Goal: Task Accomplishment & Management: Use online tool/utility

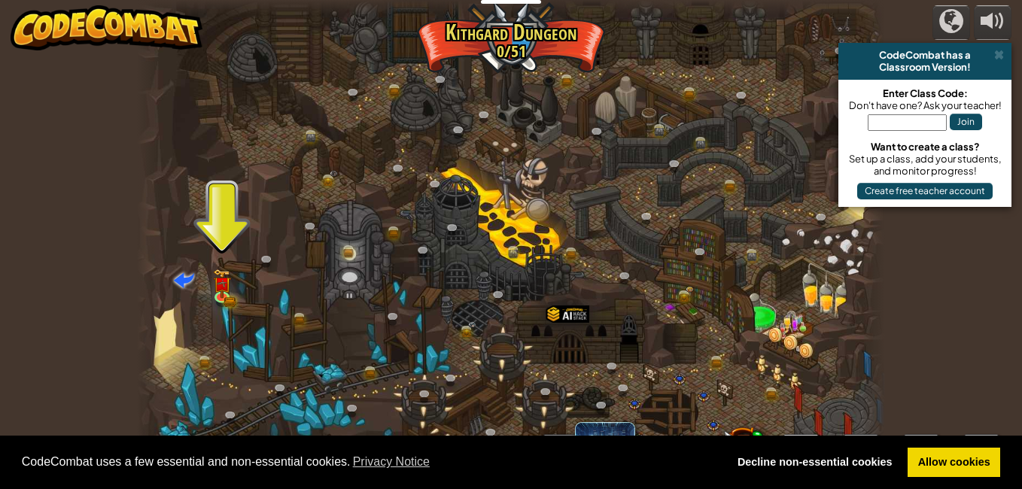
drag, startPoint x: 241, startPoint y: 284, endPoint x: 509, endPoint y: 322, distance: 270.5
drag, startPoint x: 509, startPoint y: 322, endPoint x: 817, endPoint y: 287, distance: 310.4
click at [817, 287] on div at bounding box center [511, 244] width 748 height 489
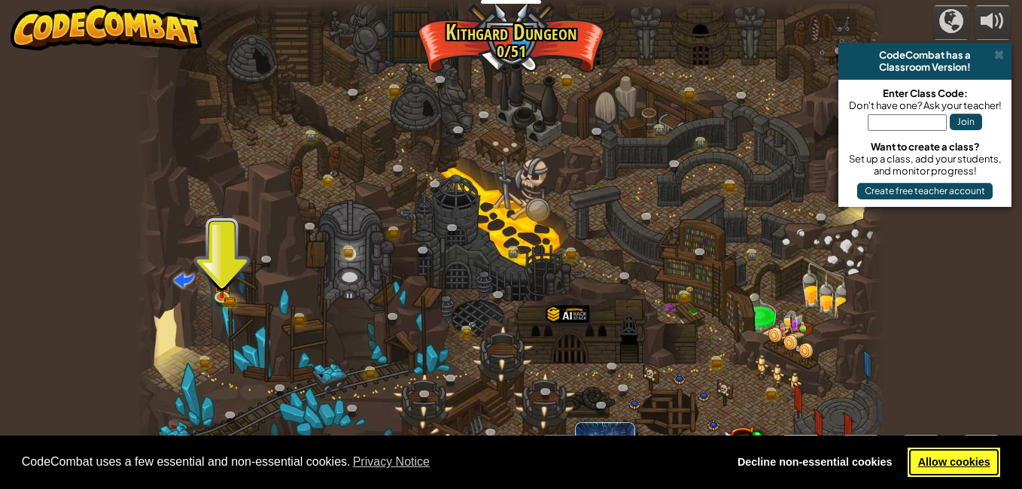
click at [922, 458] on link "Allow cookies" at bounding box center [953, 463] width 93 height 30
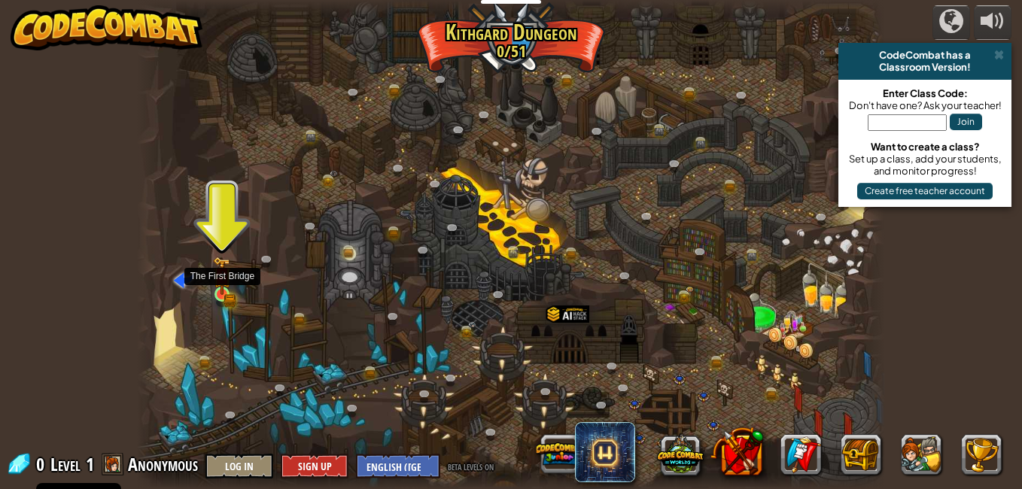
click at [225, 293] on img at bounding box center [222, 276] width 18 height 39
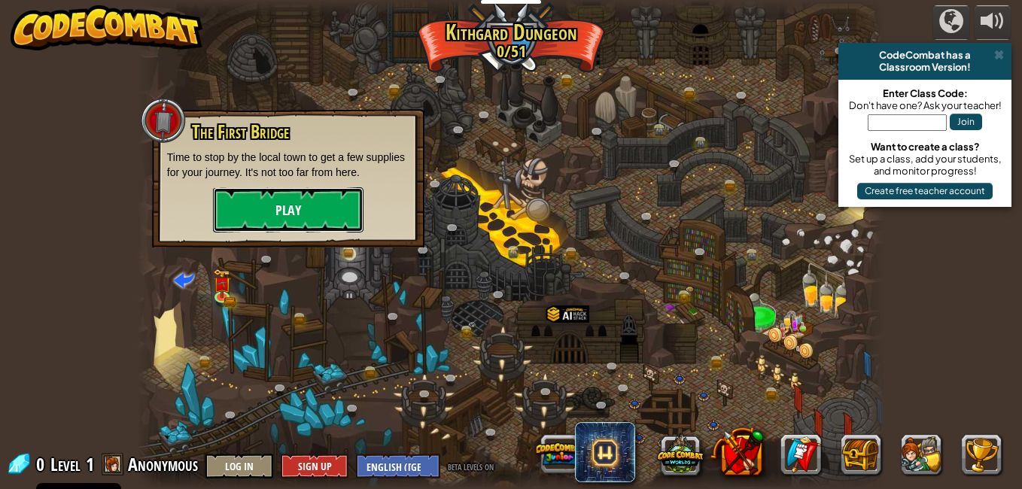
drag, startPoint x: 314, startPoint y: 201, endPoint x: 261, endPoint y: 216, distance: 54.8
click at [261, 216] on button "Play" at bounding box center [288, 209] width 150 height 45
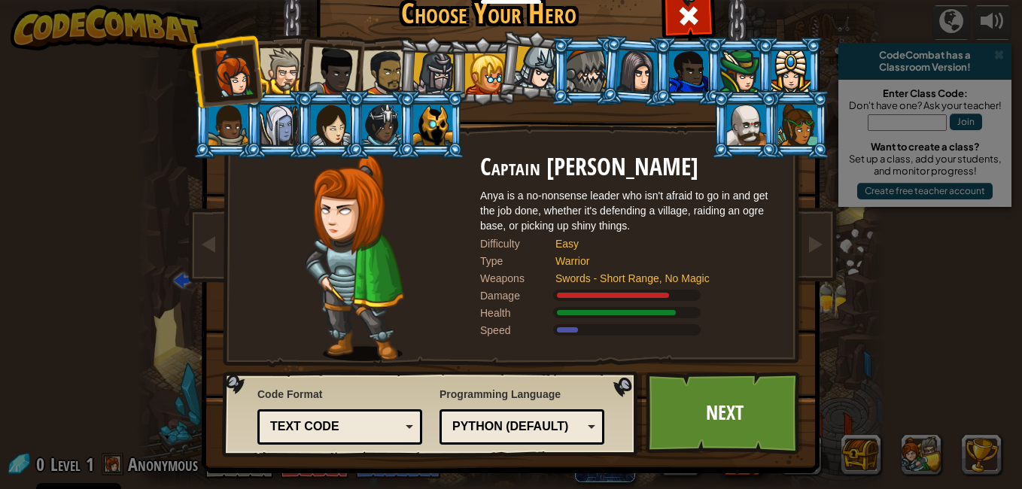
click at [334, 425] on div "Text code" at bounding box center [335, 426] width 130 height 17
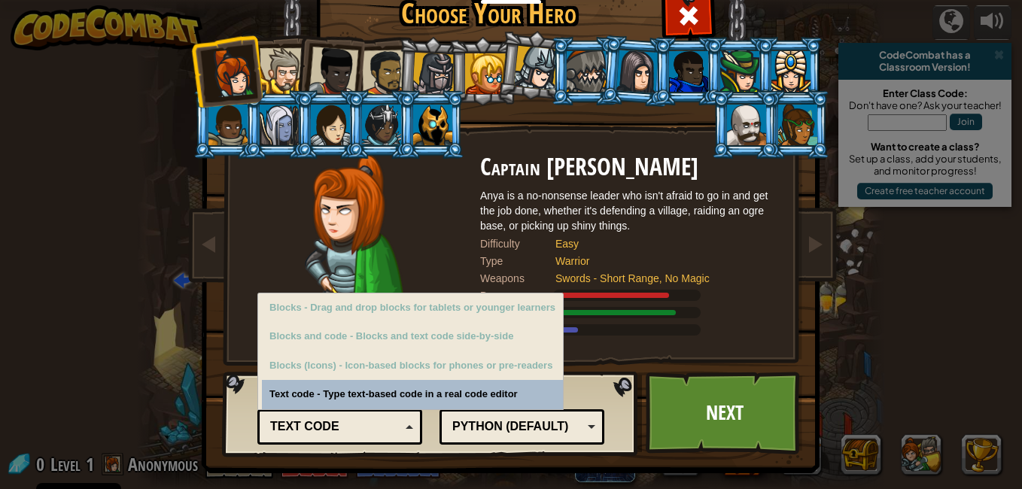
click at [496, 421] on div "Python (Default)" at bounding box center [517, 426] width 130 height 17
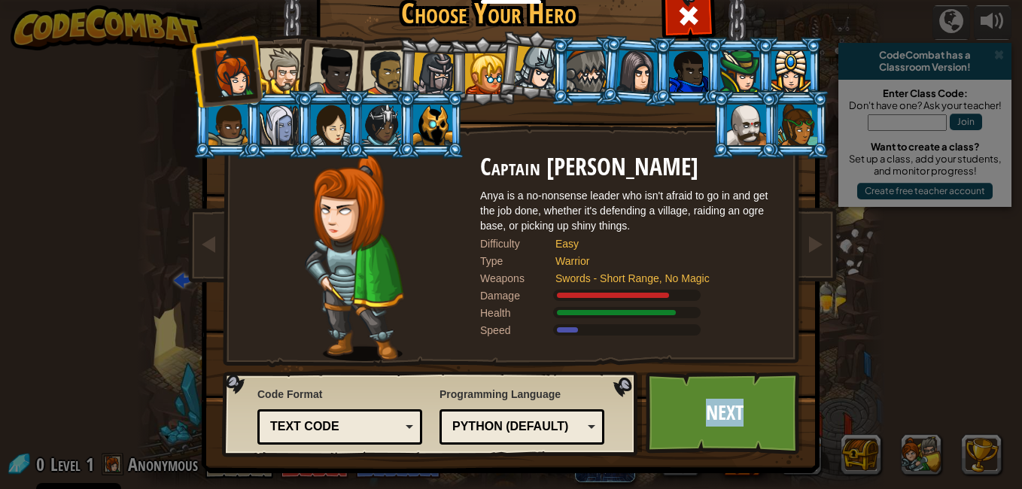
click at [646, 406] on link "Next" at bounding box center [724, 413] width 157 height 83
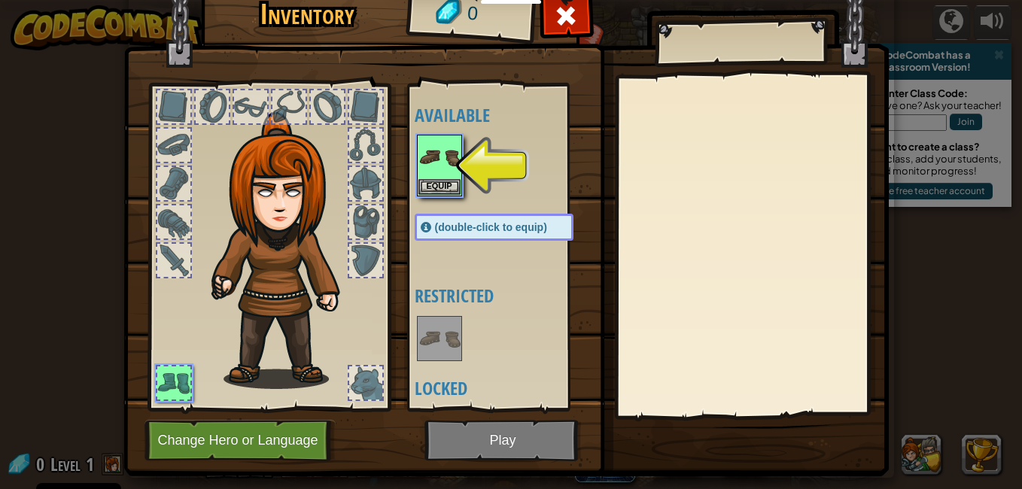
click at [356, 221] on div at bounding box center [365, 221] width 33 height 33
click at [420, 183] on button "Equip" at bounding box center [439, 186] width 42 height 16
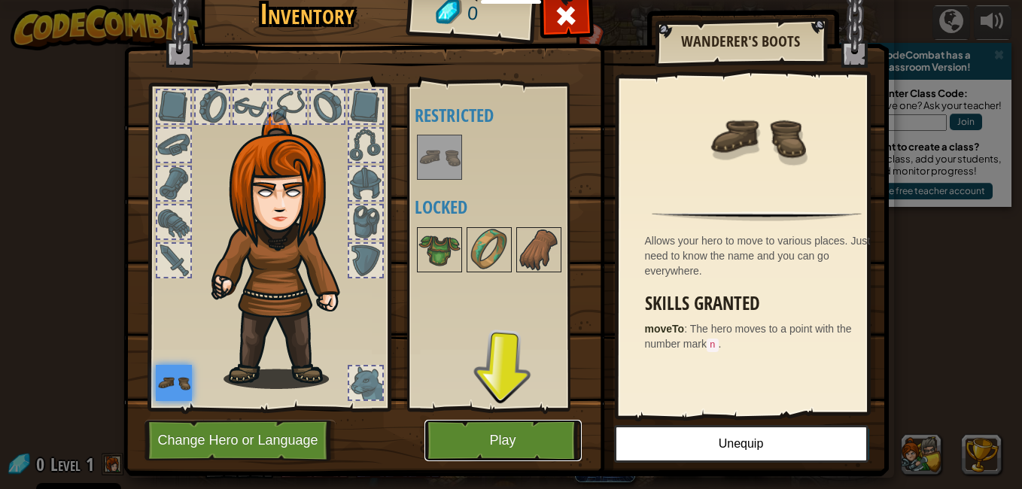
click at [493, 442] on button "Play" at bounding box center [502, 440] width 157 height 41
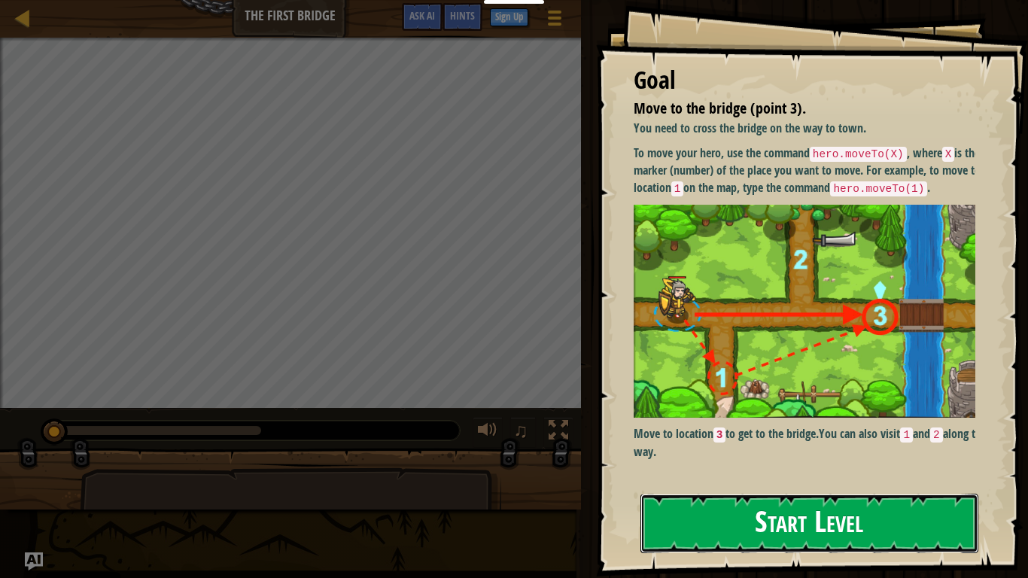
click at [736, 488] on button "Start Level" at bounding box center [809, 523] width 338 height 59
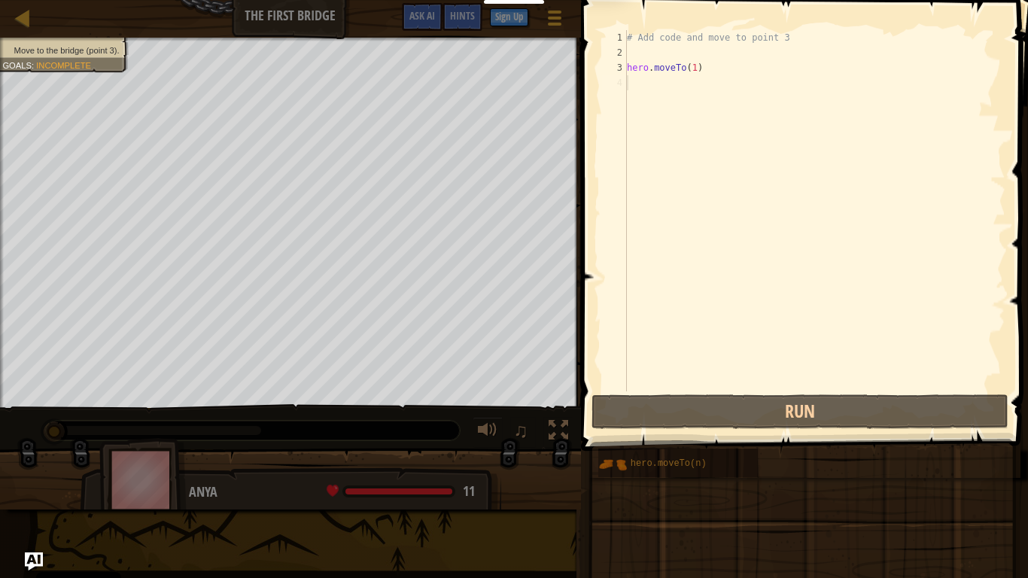
click at [581, 408] on div "Move to the bridge (point 3). Goals : Incomplete" at bounding box center [290, 223] width 581 height 370
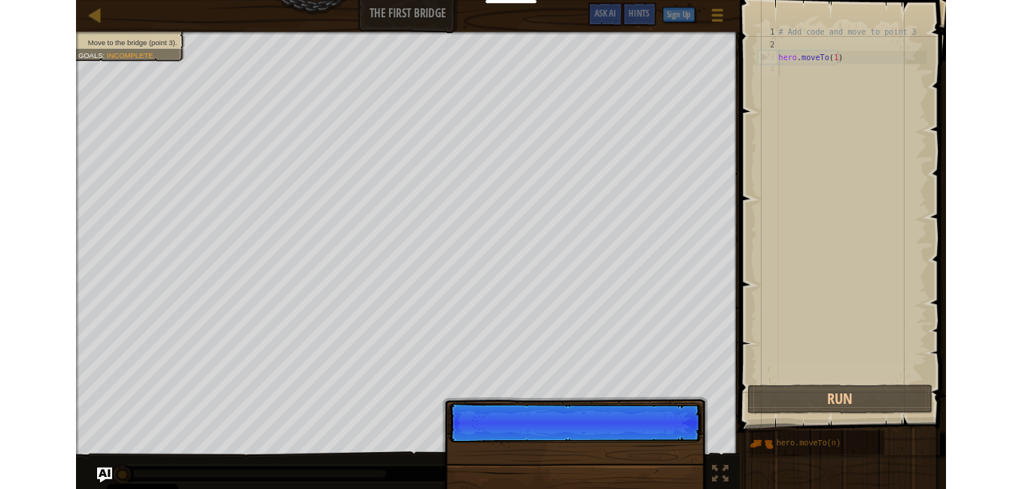
scroll to position [7, 0]
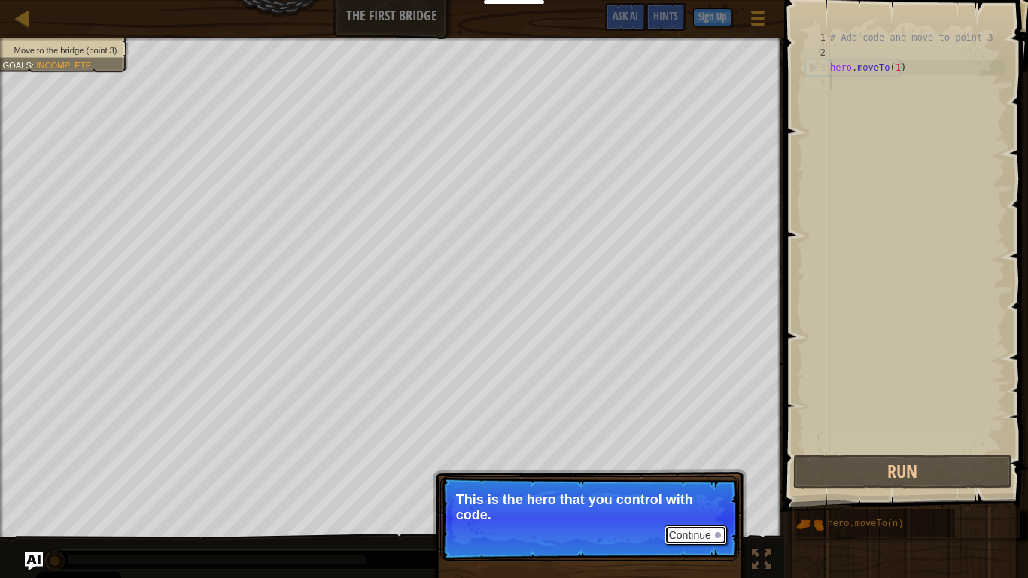
click at [679, 488] on button "Continue" at bounding box center [695, 535] width 62 height 20
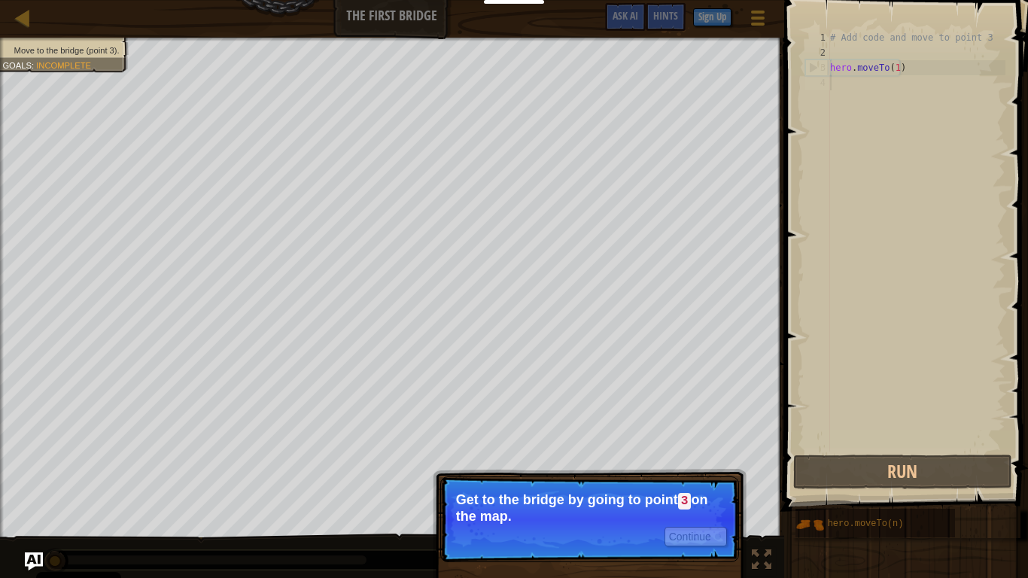
click at [599, 488] on p "Continue Get to the bridge by going to point 3 on the map." at bounding box center [589, 519] width 299 height 86
click at [684, 488] on button "Continue" at bounding box center [695, 537] width 62 height 20
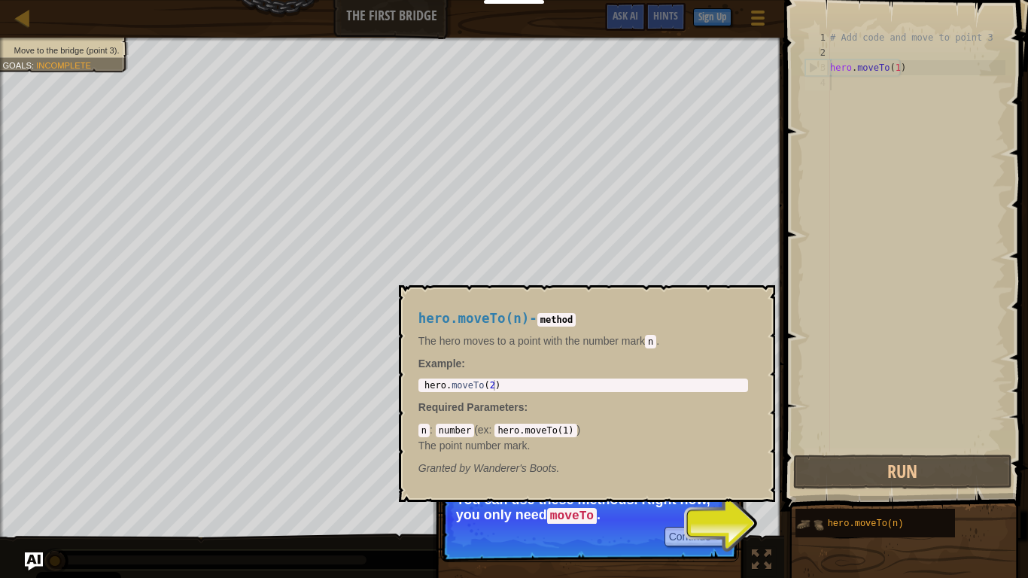
click at [816, 488] on img at bounding box center [809, 524] width 29 height 29
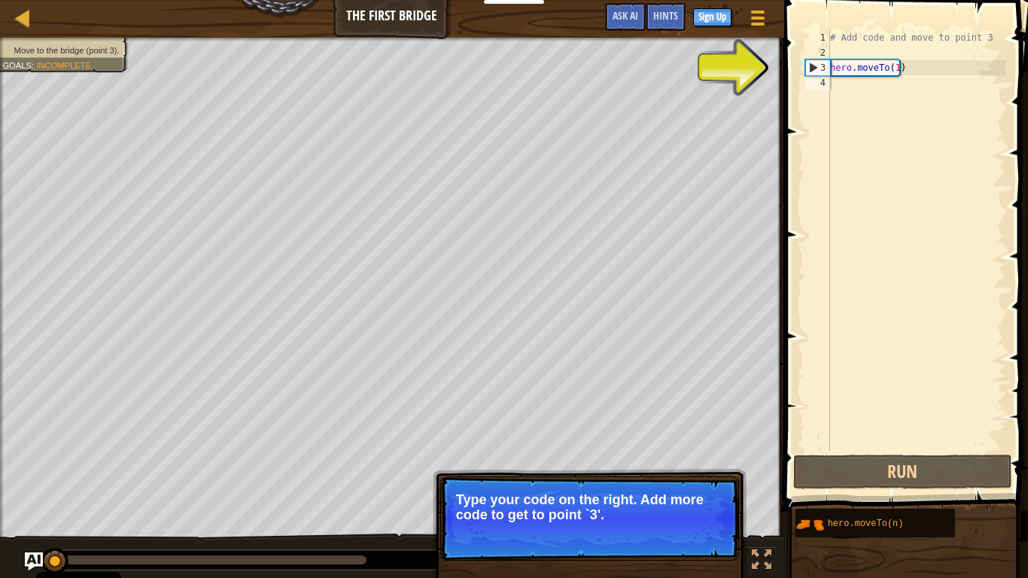
click at [539, 488] on p "Continue Type your code on the right. Add more code to get to point `3'." at bounding box center [589, 518] width 299 height 84
click at [835, 76] on div "# Add code and move to point 3 hero . moveTo ( 1 )" at bounding box center [916, 255] width 178 height 451
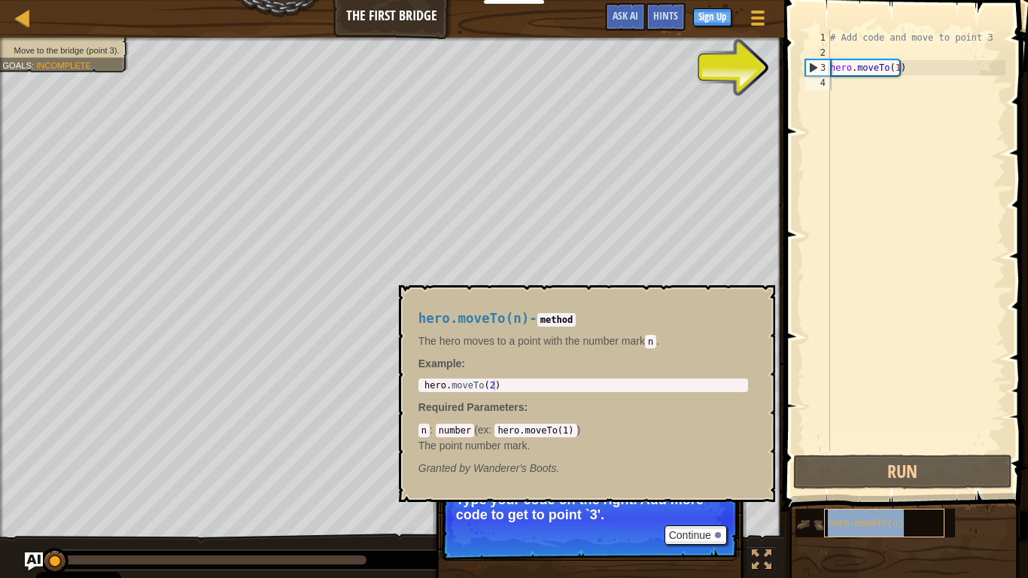
click at [828, 488] on span "hero.moveTo(n)" at bounding box center [866, 523] width 76 height 11
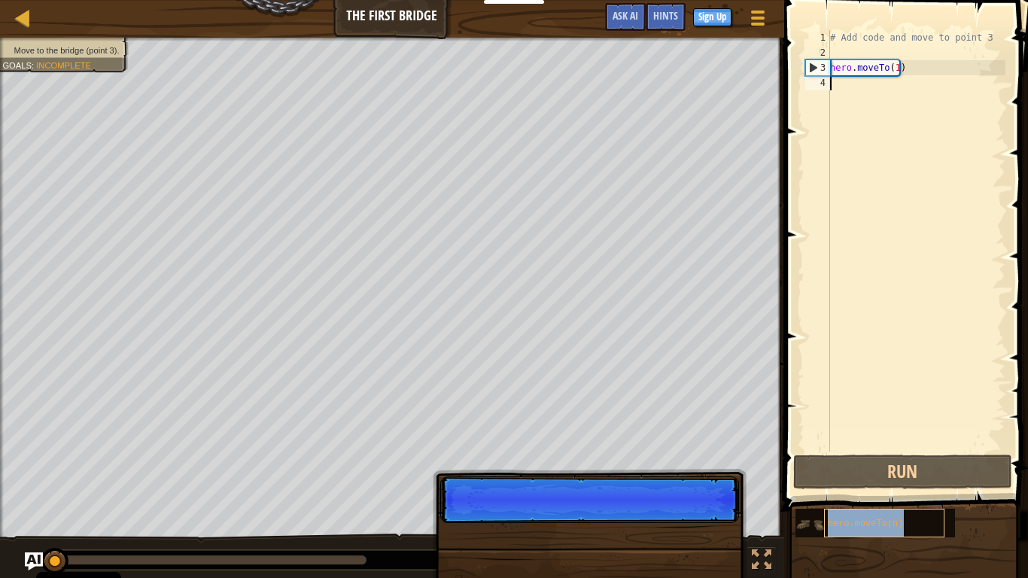
click at [828, 488] on span "hero.moveTo(n)" at bounding box center [866, 523] width 76 height 11
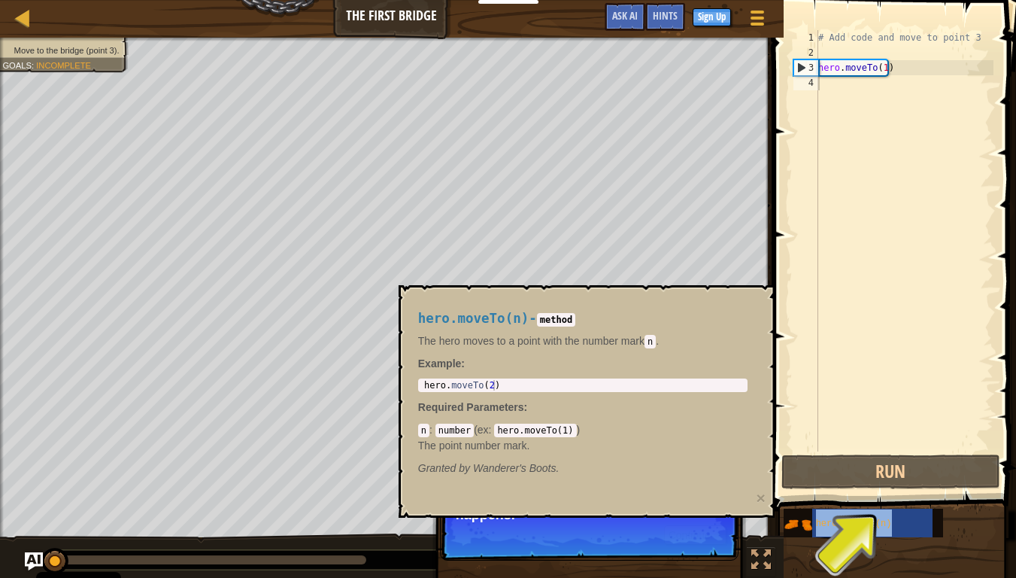
click at [848, 488] on span at bounding box center [896, 233] width 256 height 555
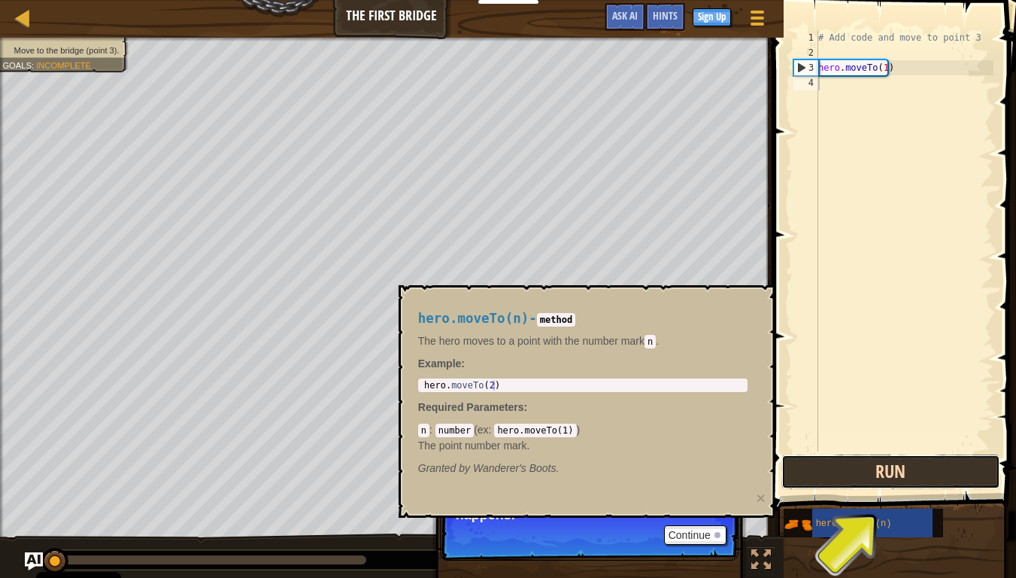
click at [843, 485] on button "Run" at bounding box center [891, 471] width 219 height 35
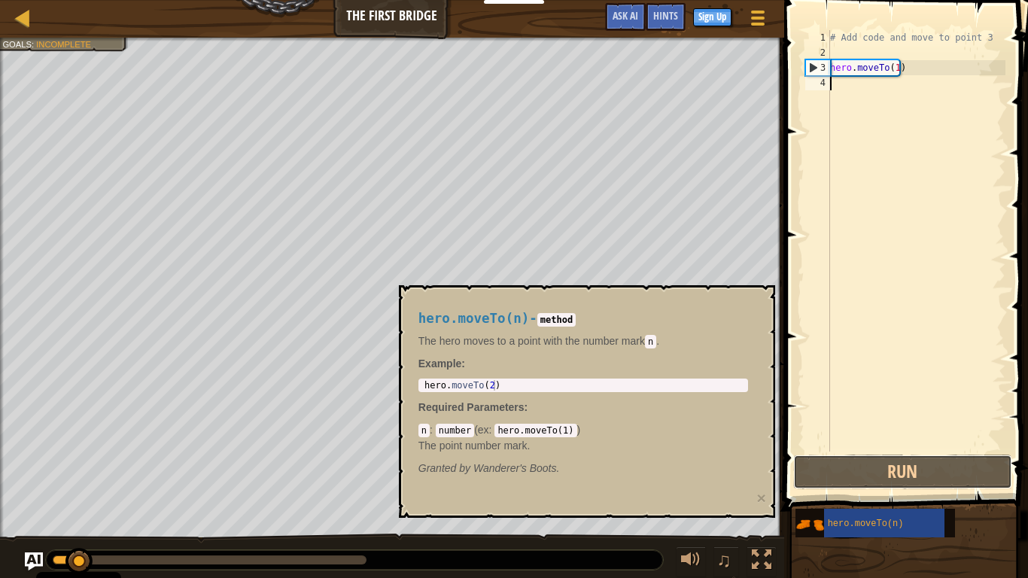
drag, startPoint x: 844, startPoint y: 482, endPoint x: 781, endPoint y: 498, distance: 65.3
click at [844, 482] on button "Run" at bounding box center [902, 471] width 219 height 35
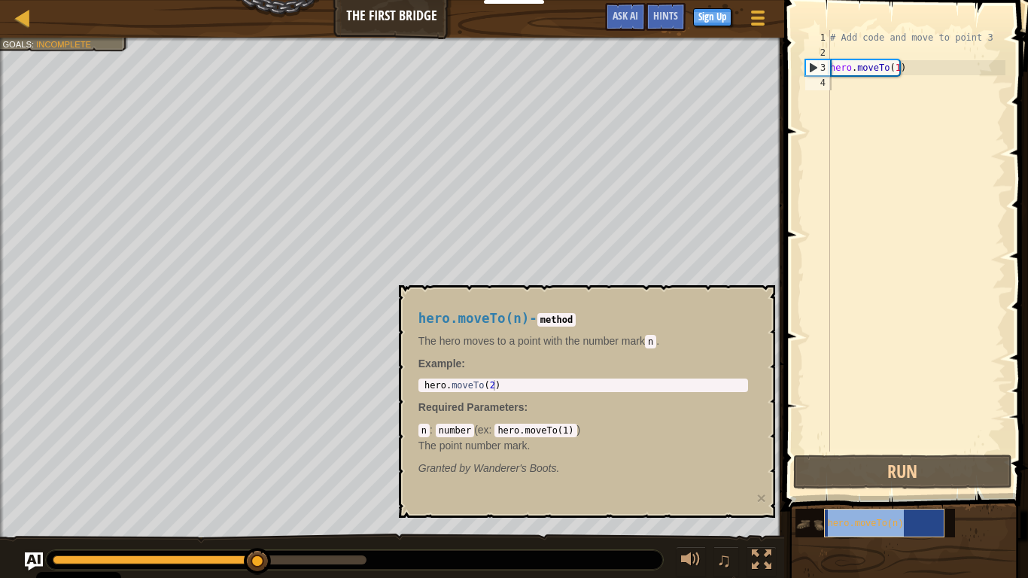
click at [866, 488] on span "hero.moveTo(n)" at bounding box center [866, 523] width 76 height 11
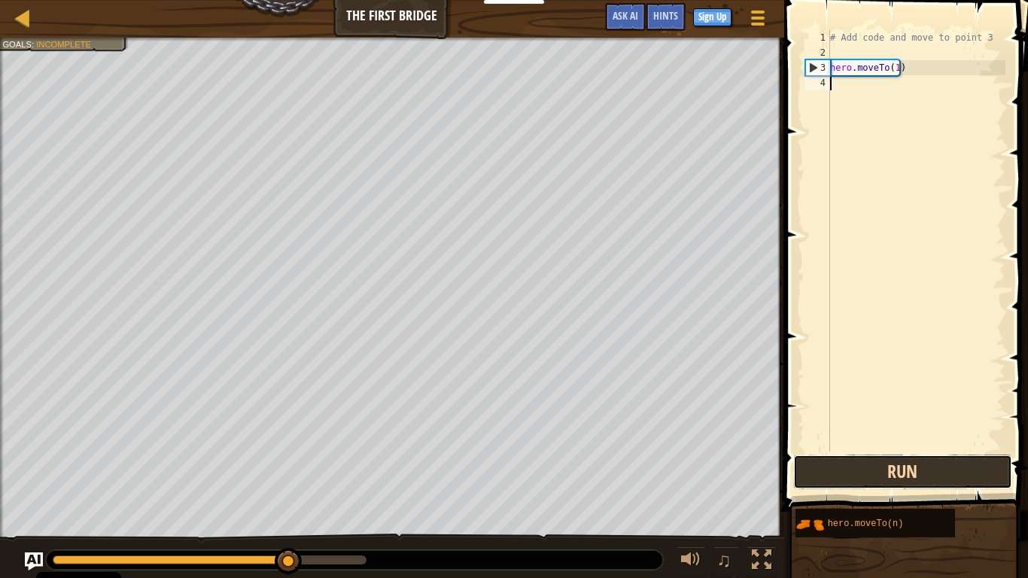
click at [880, 474] on button "Run" at bounding box center [902, 471] width 219 height 35
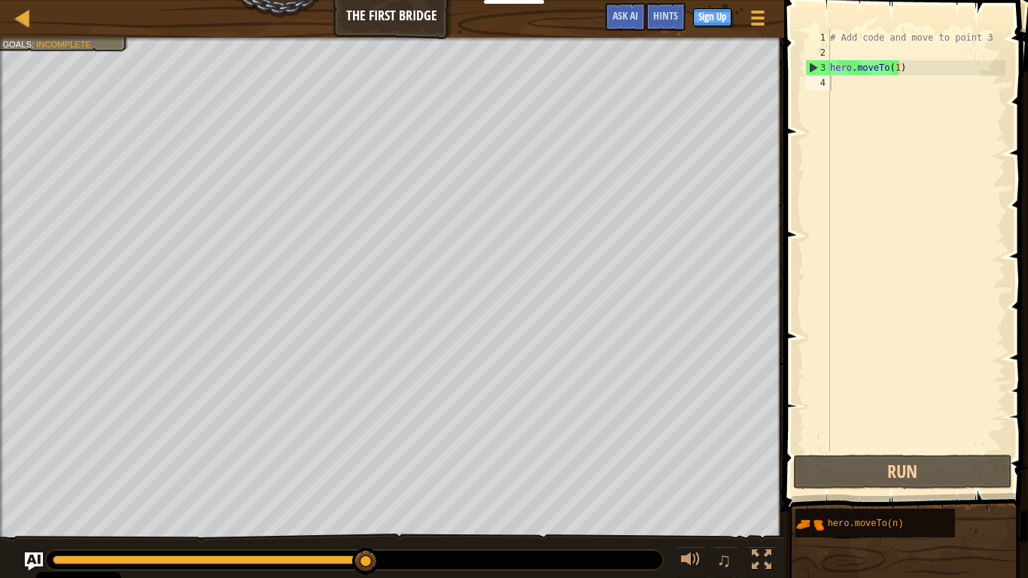
click at [9, 6] on div "Map The First Bridge Game Menu Done Sign Up Hints Ask AI" at bounding box center [392, 19] width 784 height 38
click at [34, 29] on div "Map" at bounding box center [34, 19] width 8 height 38
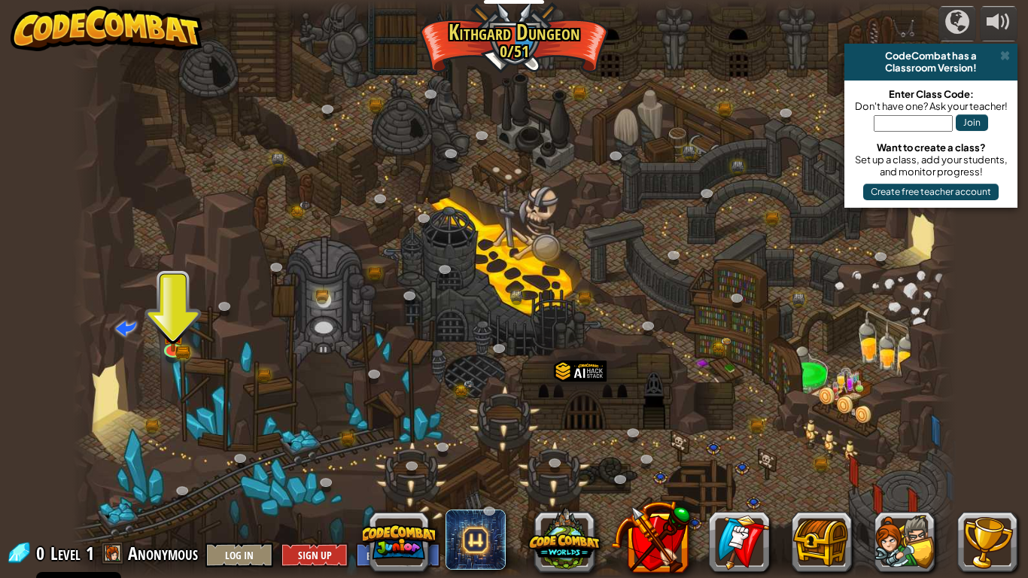
click at [87, 58] on div at bounding box center [85, 289] width 26 height 578
click at [141, 14] on img at bounding box center [107, 28] width 193 height 45
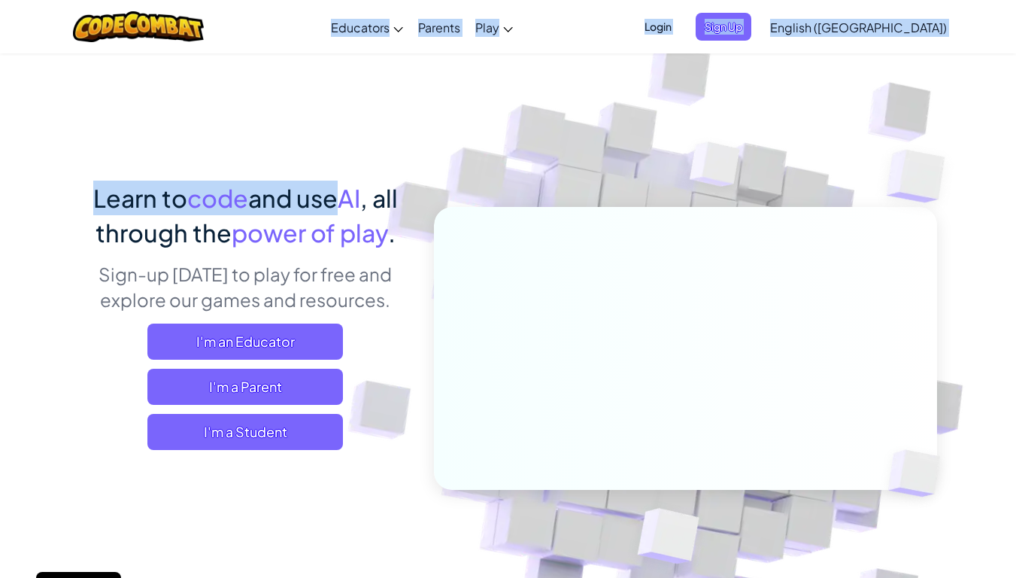
drag, startPoint x: 360, startPoint y: 8, endPoint x: 321, endPoint y: 126, distance: 124.7
